Goal: Task Accomplishment & Management: Use online tool/utility

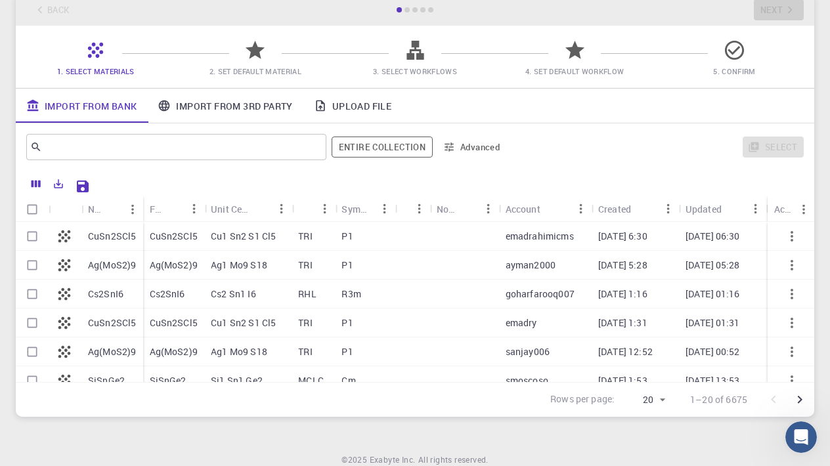
scroll to position [75, 0]
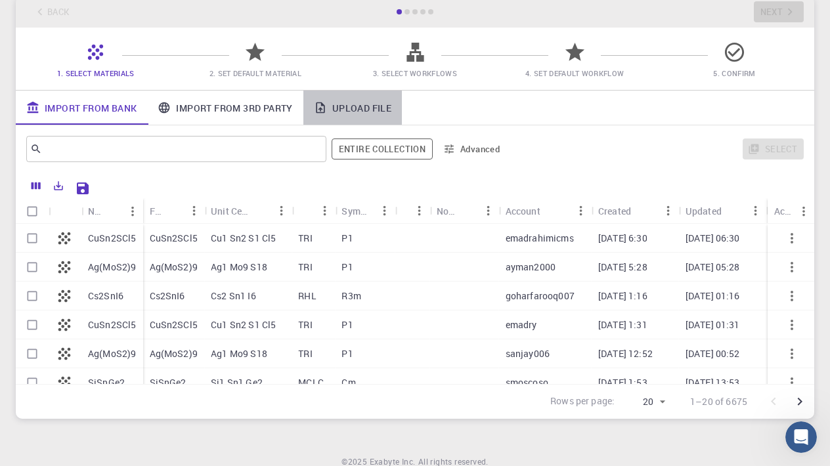
click at [346, 113] on link "Upload File" at bounding box center [352, 108] width 99 height 34
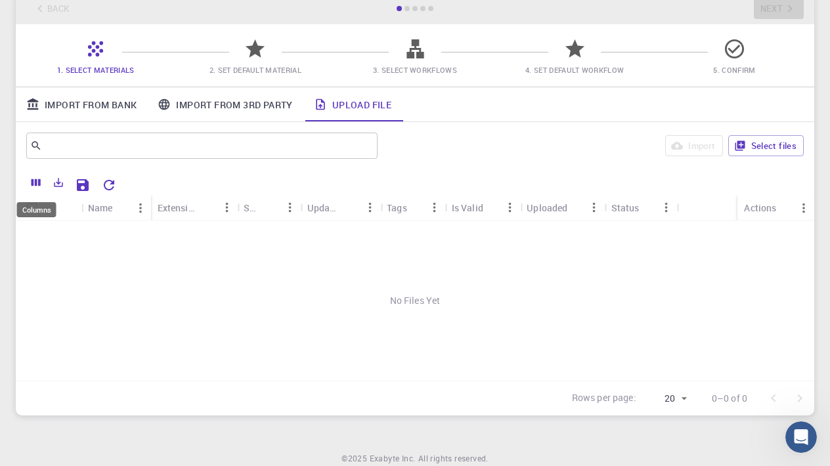
scroll to position [0, 0]
click at [752, 154] on button "Select files" at bounding box center [766, 145] width 76 height 21
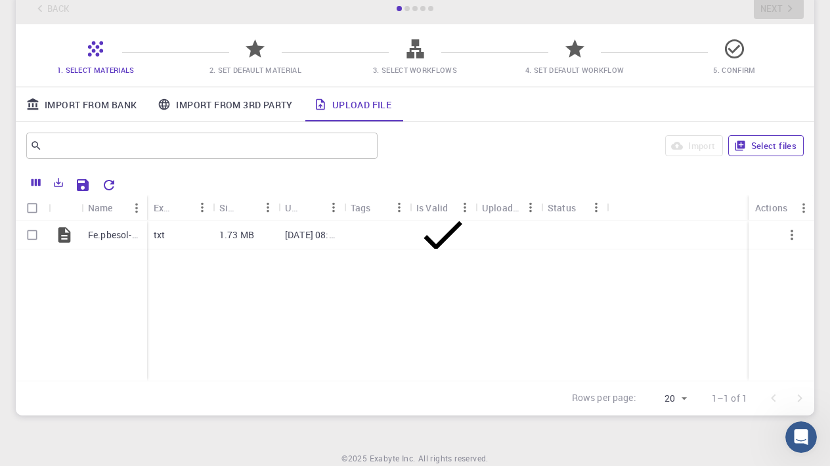
click at [759, 148] on button "Select files" at bounding box center [766, 145] width 76 height 21
click at [749, 154] on button "Select files" at bounding box center [766, 145] width 76 height 21
click at [774, 150] on button "Select files" at bounding box center [766, 145] width 76 height 21
click at [766, 146] on button "Select files" at bounding box center [766, 145] width 76 height 21
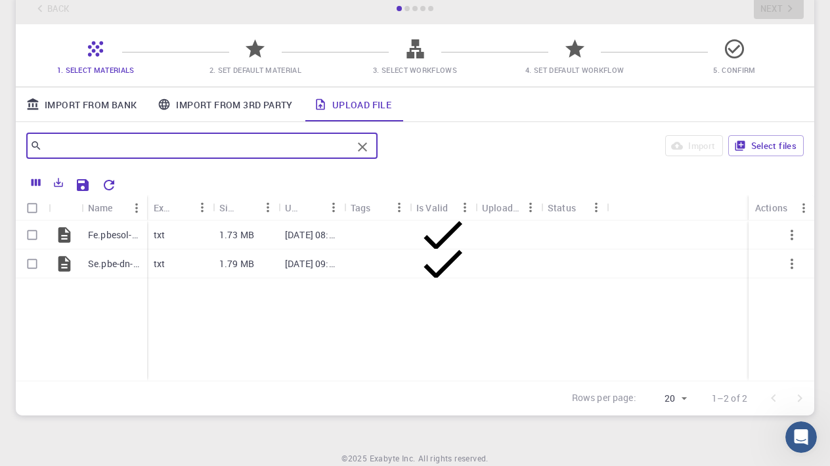
click at [210, 148] on input "text" at bounding box center [197, 146] width 310 height 18
paste input "La.pbe-spdn-kjpaw_psl.1.0.0.UPF"
type input "La.pbe-spdn-kjpaw_psl.1.0.0.UPF"
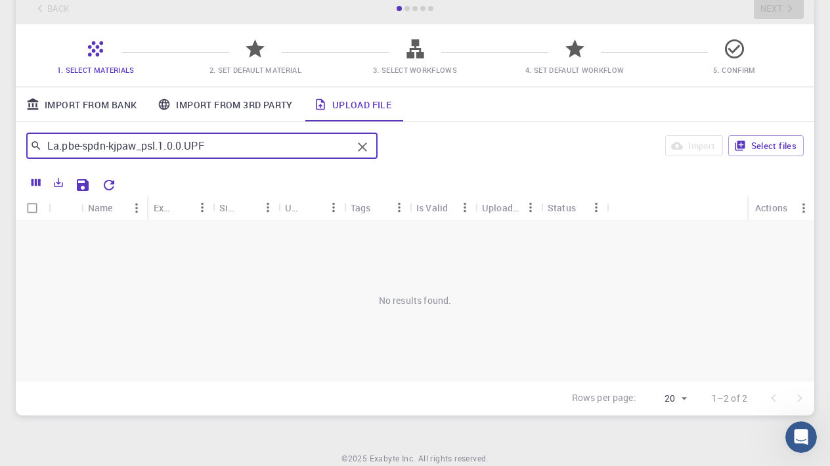
click at [364, 151] on icon "Clear" at bounding box center [363, 147] width 16 height 16
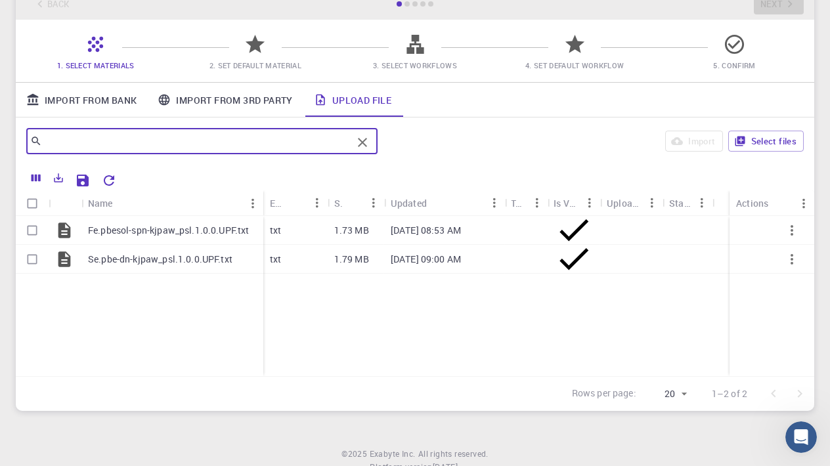
scroll to position [81, 0]
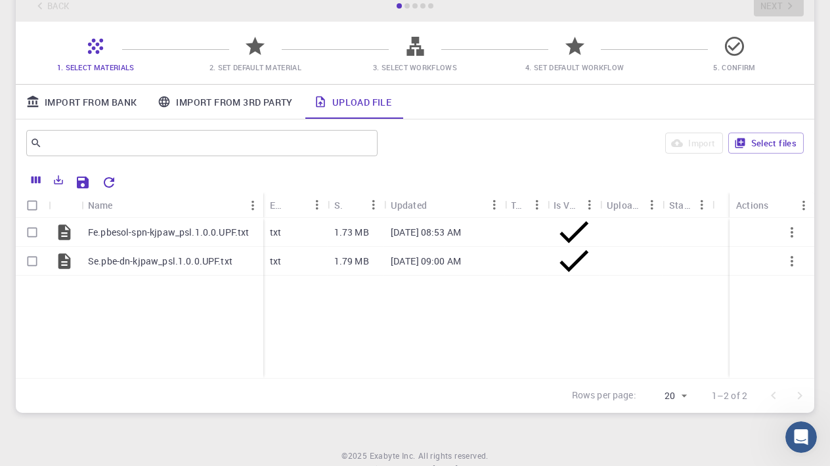
click at [407, 5] on div at bounding box center [407, 5] width 5 height 5
drag, startPoint x: 408, startPoint y: 21, endPoint x: 409, endPoint y: 57, distance: 36.1
click at [410, 60] on main "Back Next 1. Select Materials 2. Set Default Material 3. Select Workflows 4. Se…" at bounding box center [415, 201] width 799 height 423
click at [452, 104] on div "Import From Bank Import From 3rd Party Upload File" at bounding box center [415, 102] width 799 height 34
click at [757, 146] on button "Select files" at bounding box center [766, 143] width 76 height 21
